Goal: Task Accomplishment & Management: Manage account settings

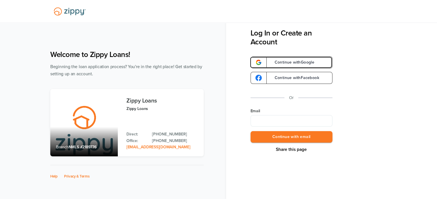
click at [293, 67] on link "Continue with Google" at bounding box center [291, 63] width 82 height 12
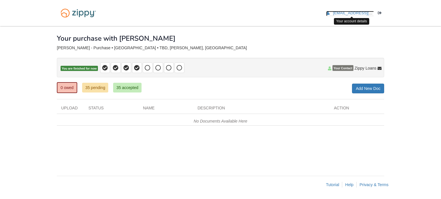
click at [358, 12] on span "[EMAIL_ADDRESS][DOMAIN_NAME]" at bounding box center [366, 13] width 66 height 4
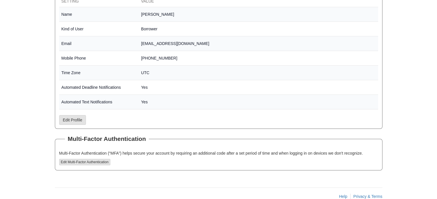
scroll to position [123, 0]
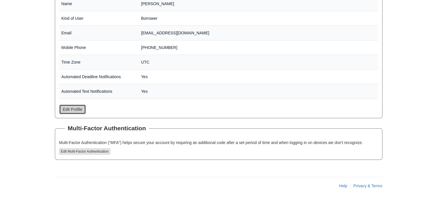
click at [78, 109] on link "Edit Profile" at bounding box center [72, 110] width 27 height 10
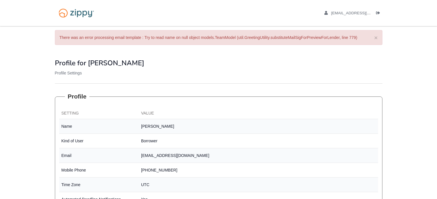
scroll to position [118, 0]
